Goal: Check status

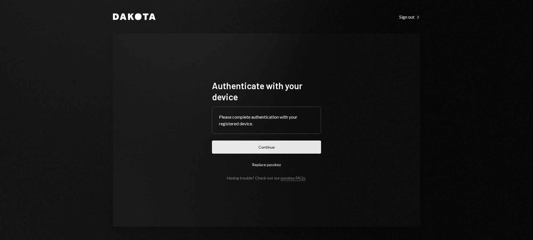
click at [273, 153] on button "Continue" at bounding box center [266, 147] width 109 height 13
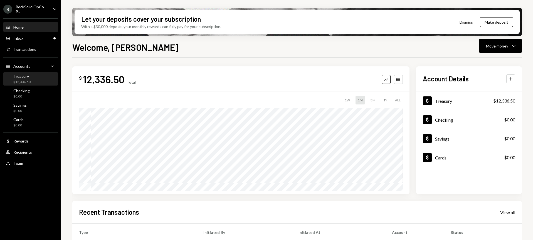
click at [30, 75] on div "Treasury $12,336.50" at bounding box center [31, 79] width 50 height 11
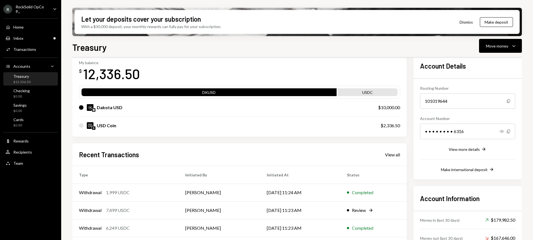
scroll to position [67, 0]
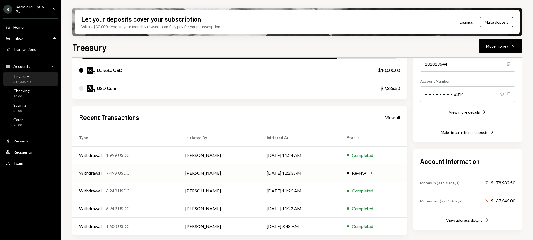
click at [236, 174] on td "[PERSON_NAME]" at bounding box center [220, 173] width 82 height 18
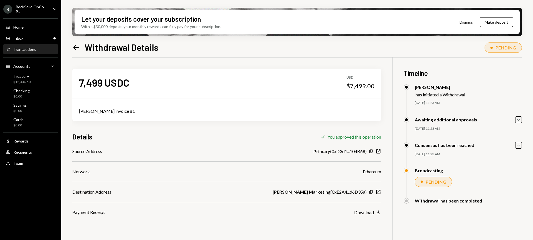
click at [429, 183] on div "PENDING" at bounding box center [436, 181] width 21 height 5
click at [408, 171] on div at bounding box center [406, 170] width 3 height 3
click at [497, 45] on div "PENDING" at bounding box center [505, 47] width 21 height 5
click at [491, 48] on div at bounding box center [491, 48] width 2 height 2
click at [466, 22] on button "Dismiss" at bounding box center [466, 22] width 27 height 13
